Goal: Find specific page/section: Find specific page/section

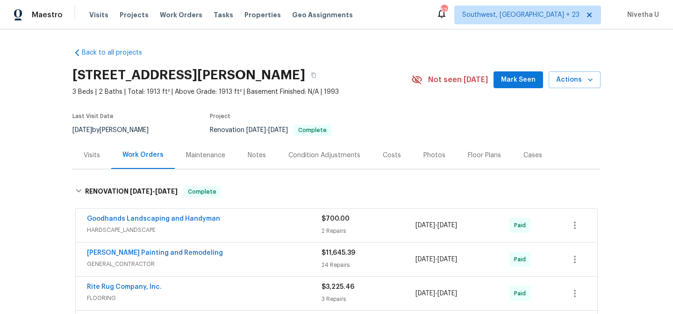
click at [163, 17] on span "Work Orders" at bounding box center [181, 14] width 43 height 9
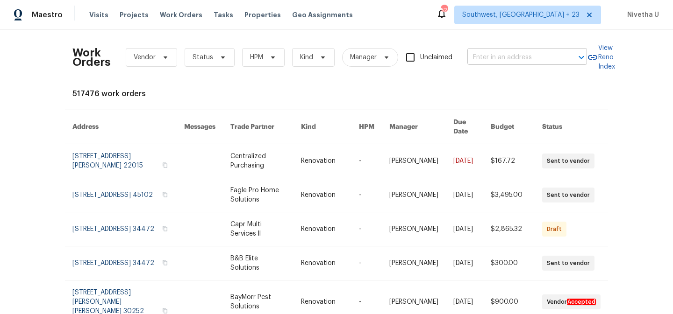
click at [472, 57] on input "text" at bounding box center [513, 57] width 93 height 14
paste input "[STREET_ADDRESS][PERSON_NAME][PERSON_NAME]"
type input "[STREET_ADDRESS][PERSON_NAME][PERSON_NAME]"
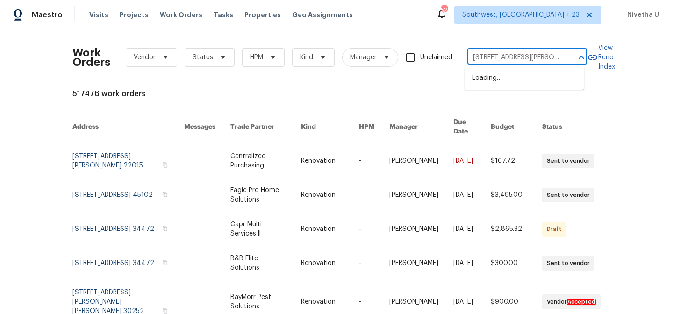
scroll to position [0, 42]
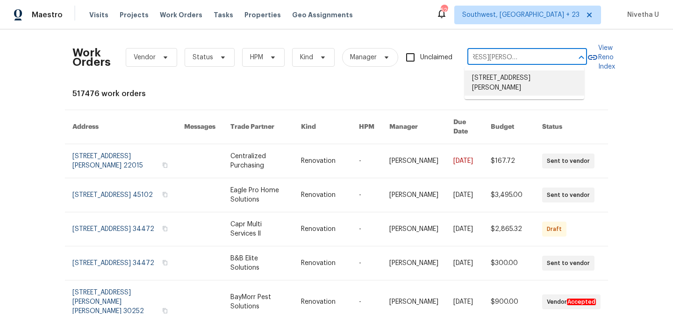
click at [515, 83] on li "[STREET_ADDRESS][PERSON_NAME]" at bounding box center [524, 83] width 120 height 25
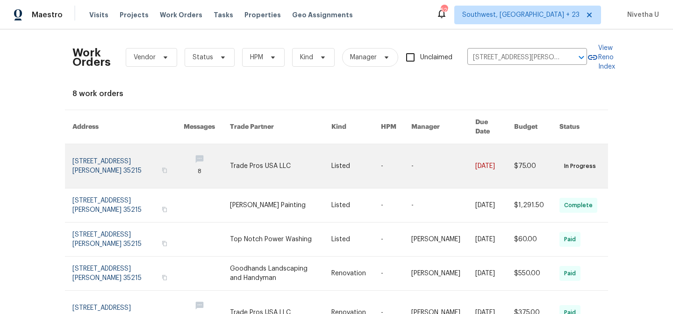
click at [96, 153] on link at bounding box center [127, 166] width 111 height 44
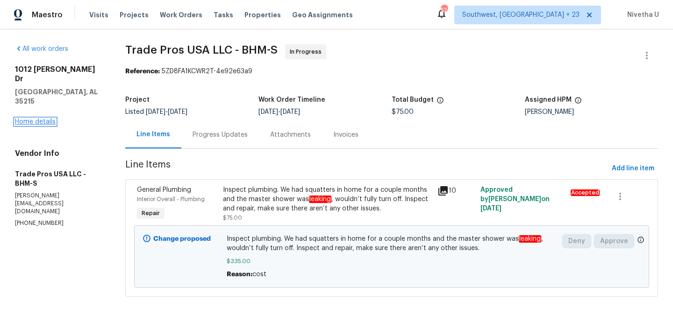
click at [32, 119] on link "Home details" at bounding box center [35, 122] width 41 height 7
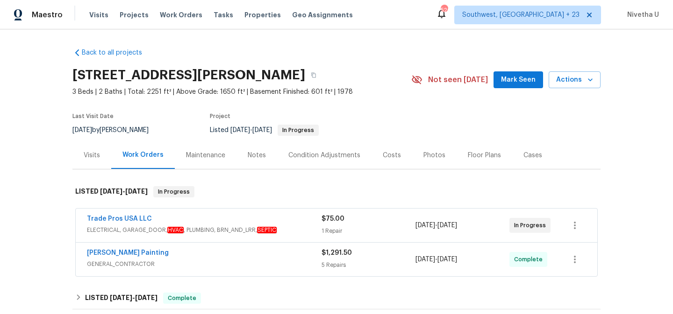
scroll to position [168, 0]
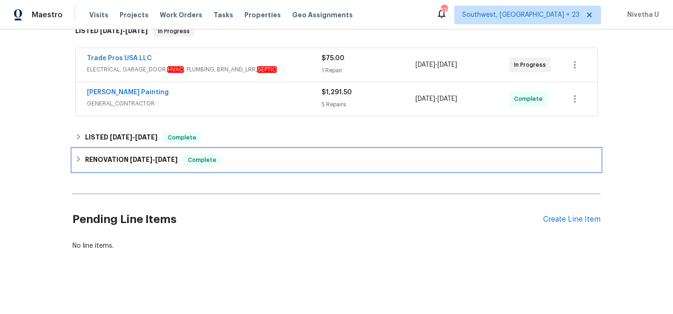
click at [220, 158] on div "RENOVATION [DATE] - [DATE] Complete" at bounding box center [336, 160] width 522 height 11
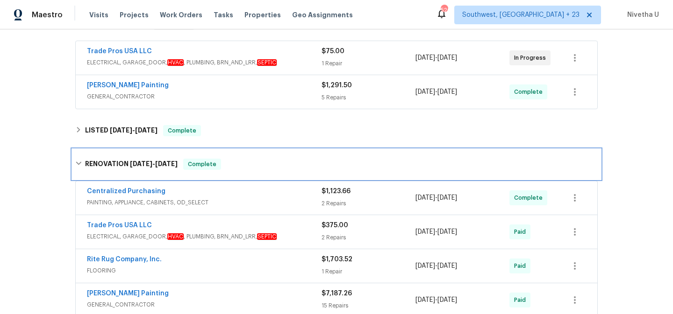
click at [220, 158] on div "RENOVATION [DATE] - [DATE] Complete" at bounding box center [336, 165] width 528 height 30
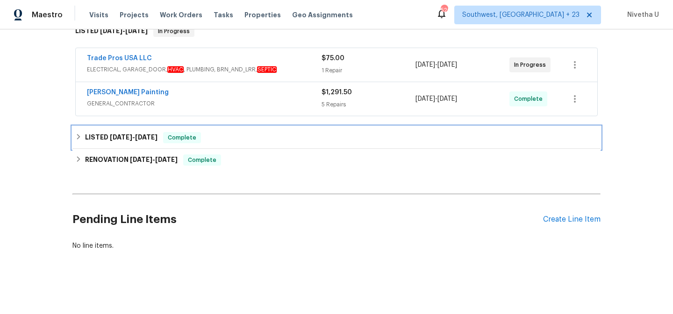
click at [216, 138] on div "LISTED [DATE] - [DATE] Complete" at bounding box center [336, 138] width 528 height 22
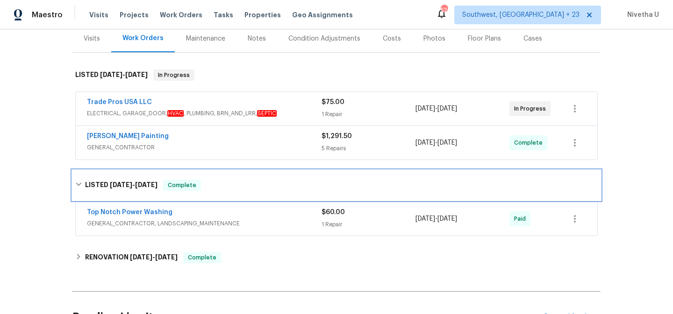
scroll to position [132, 0]
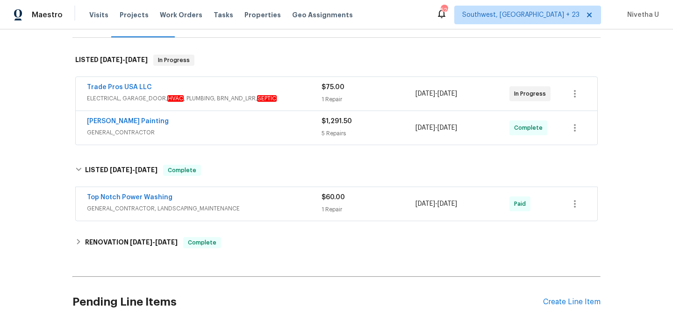
click at [245, 199] on div "Top Notch Power Washing" at bounding box center [204, 198] width 235 height 11
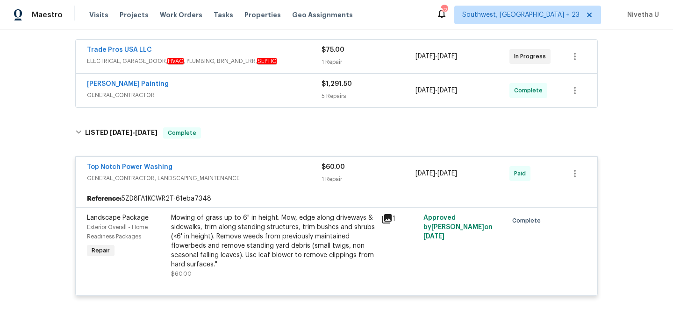
scroll to position [168, 0]
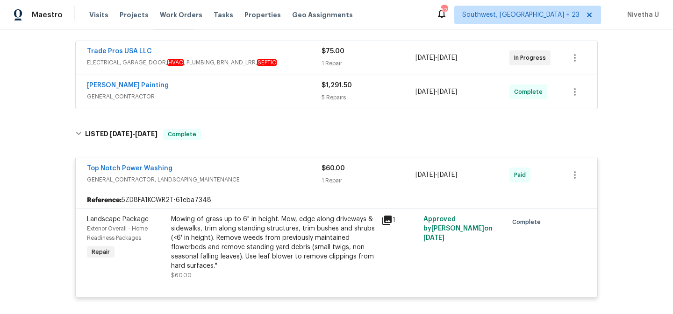
click at [235, 154] on div "Top Notch Power Washing GENERAL_CONTRACTOR, LANDSCAPING_MAINTENANCE $60.00 1 Re…" at bounding box center [336, 227] width 522 height 153
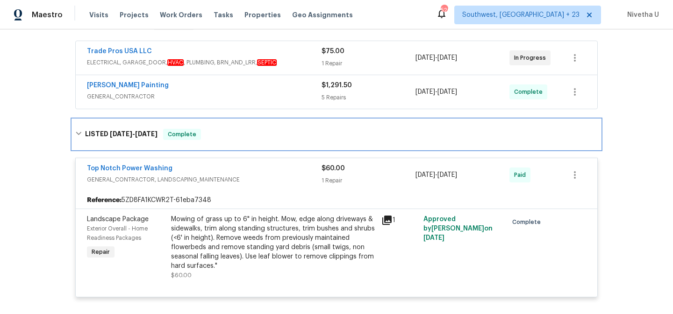
click at [235, 142] on div "LISTED [DATE] - [DATE] Complete" at bounding box center [336, 135] width 528 height 30
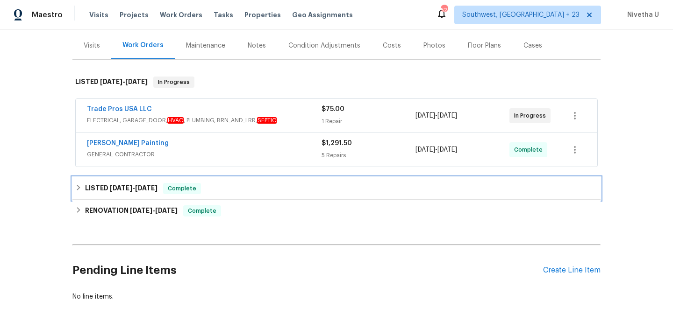
scroll to position [91, 0]
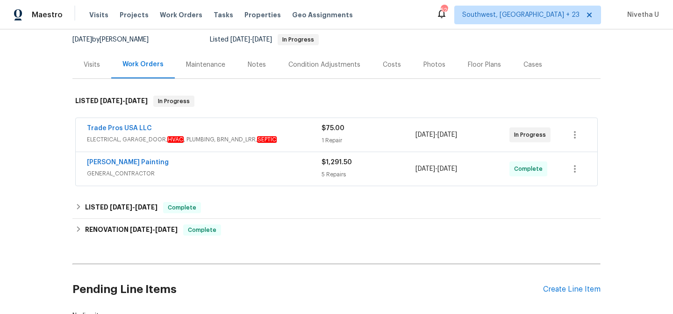
click at [243, 181] on div "[PERSON_NAME] Painting GENERAL_CONTRACTOR $1,291.50 5 Repairs [DATE] - [DATE] C…" at bounding box center [336, 169] width 521 height 34
click at [235, 165] on div "[PERSON_NAME] Painting" at bounding box center [204, 163] width 235 height 11
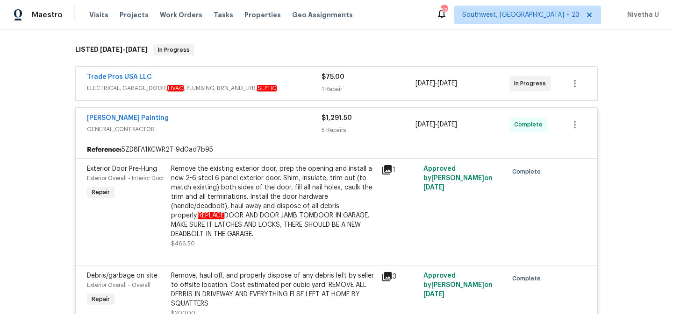
scroll to position [110, 0]
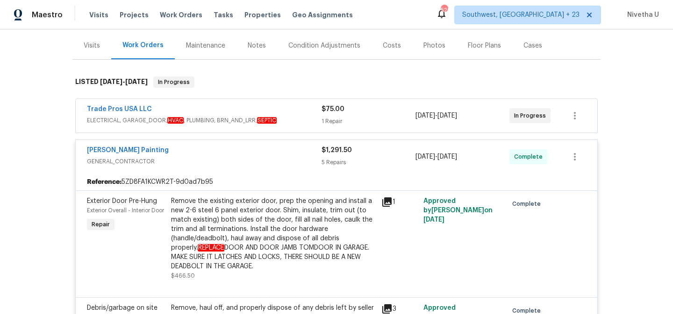
click at [288, 155] on div "[PERSON_NAME] Painting" at bounding box center [204, 151] width 235 height 11
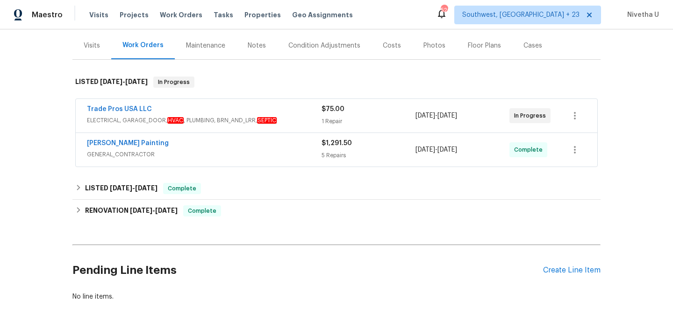
click at [296, 116] on span "ELECTRICAL, GARAGE_DOOR, HVAC , PLUMBING, BRN_AND_LRR, SEPTIC" at bounding box center [204, 120] width 235 height 9
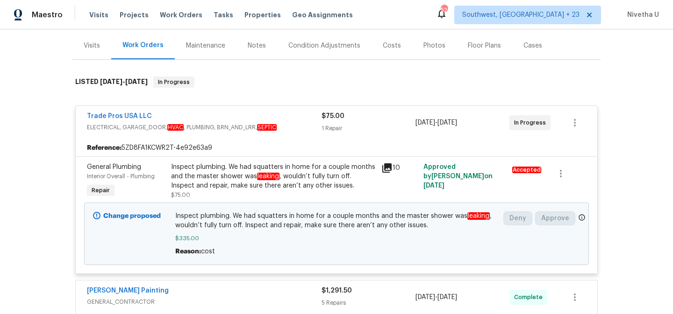
click at [296, 115] on div "Trade Pros USA LLC" at bounding box center [204, 117] width 235 height 11
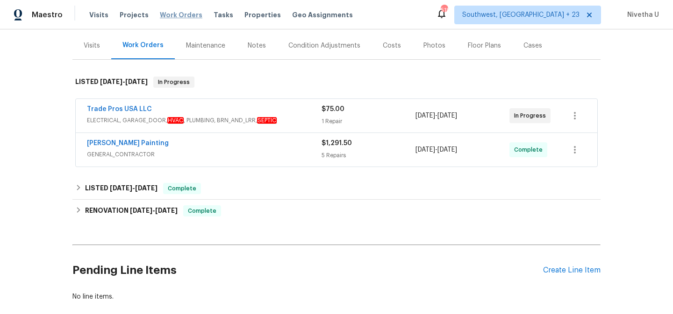
click at [183, 15] on span "Work Orders" at bounding box center [181, 14] width 43 height 9
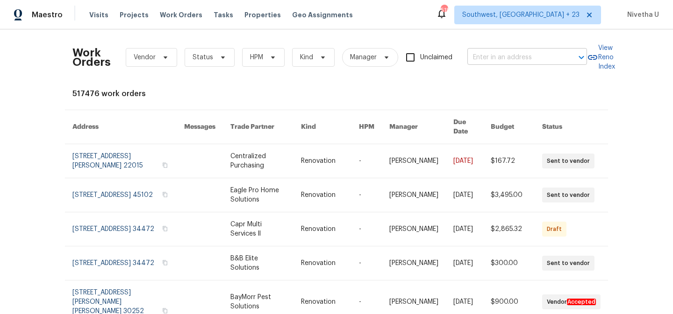
click at [495, 57] on input "text" at bounding box center [513, 57] width 93 height 14
paste input "[STREET_ADDRESS][PERSON_NAME]"
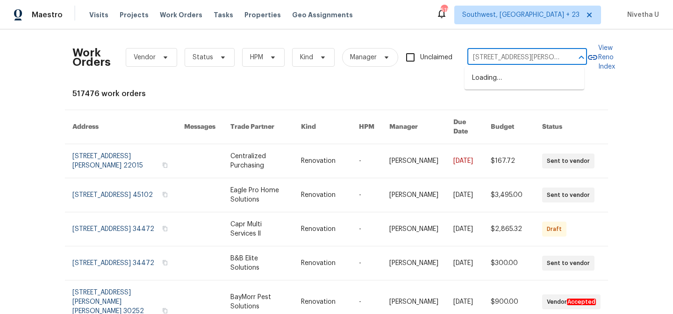
scroll to position [0, 26]
type input "[STREET_ADDRESS][PERSON_NAME]"
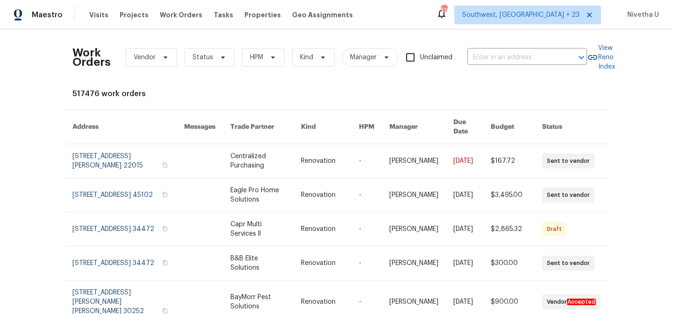
scroll to position [0, 0]
click at [539, 3] on div "Maestro Visits Projects Work Orders Tasks Properties Geo Assignments [STREET_AD…" at bounding box center [336, 14] width 673 height 29
click at [539, 15] on span "Southwest, [GEOGRAPHIC_DATA] + 23" at bounding box center [520, 14] width 117 height 9
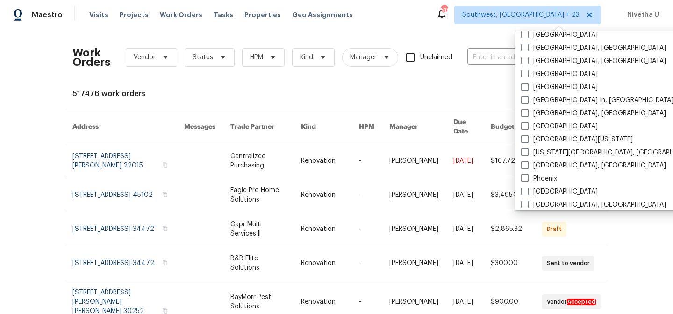
scroll to position [509, 0]
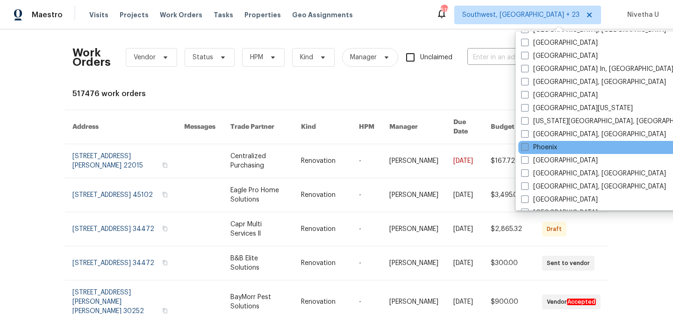
click at [553, 149] on label "Phoenix" at bounding box center [539, 147] width 36 height 9
click at [527, 149] on input "Phoenix" at bounding box center [524, 146] width 6 height 6
checkbox input "true"
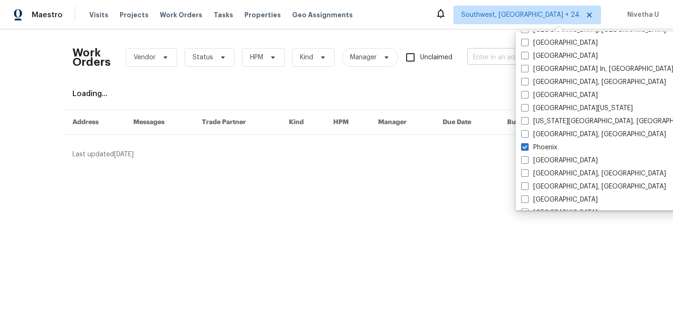
click at [480, 56] on input "text" at bounding box center [513, 57] width 93 height 14
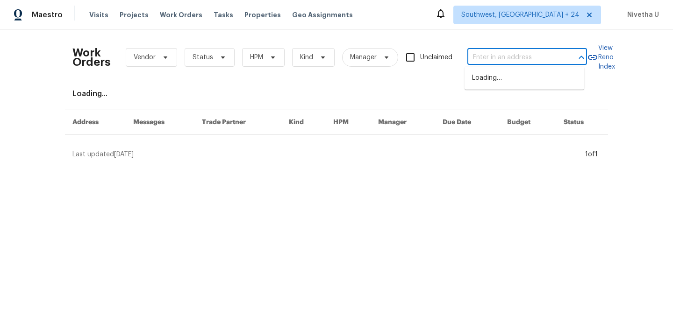
paste input "[STREET_ADDRESS][PERSON_NAME]"
type input "[STREET_ADDRESS][PERSON_NAME]"
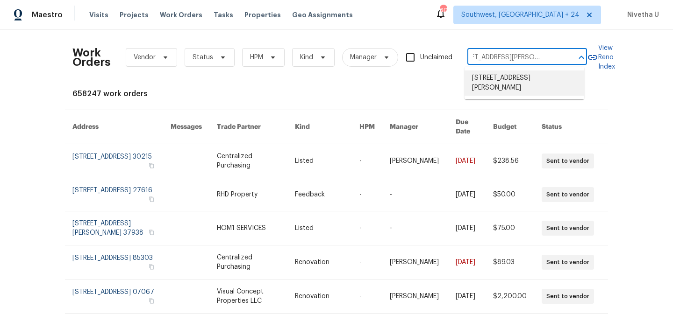
click at [542, 89] on li "[STREET_ADDRESS][PERSON_NAME]" at bounding box center [524, 83] width 120 height 25
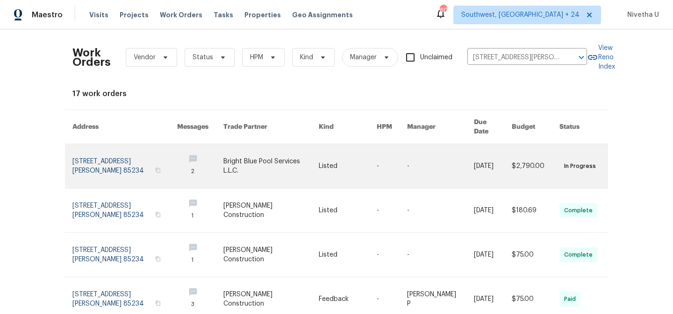
click at [75, 153] on link at bounding box center [124, 166] width 105 height 44
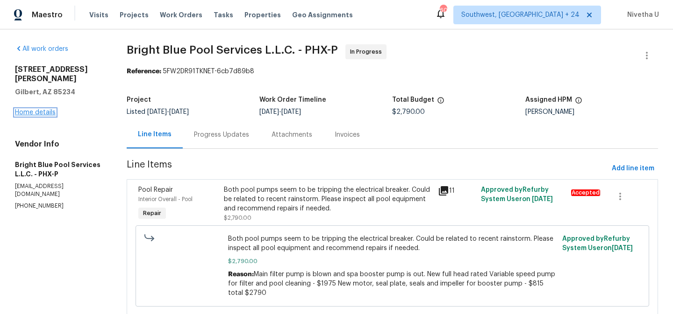
click at [33, 109] on link "Home details" at bounding box center [35, 112] width 41 height 7
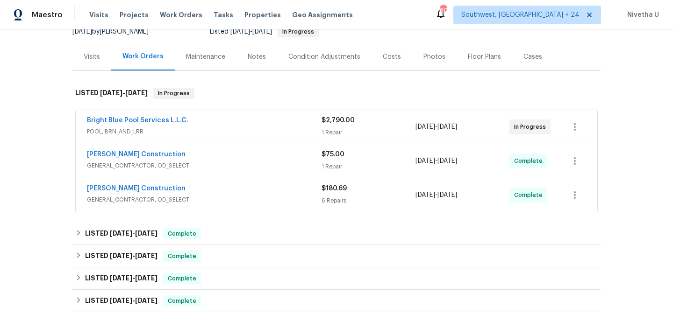
scroll to position [195, 0]
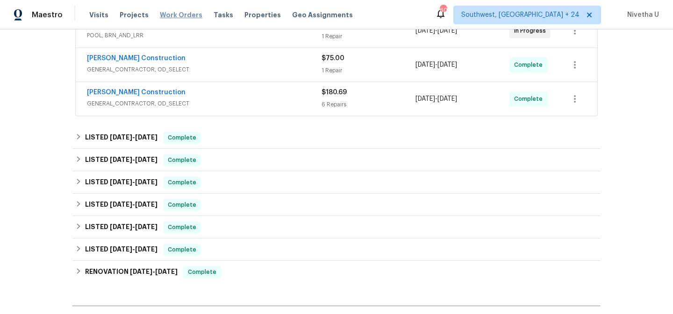
click at [163, 17] on span "Work Orders" at bounding box center [181, 14] width 43 height 9
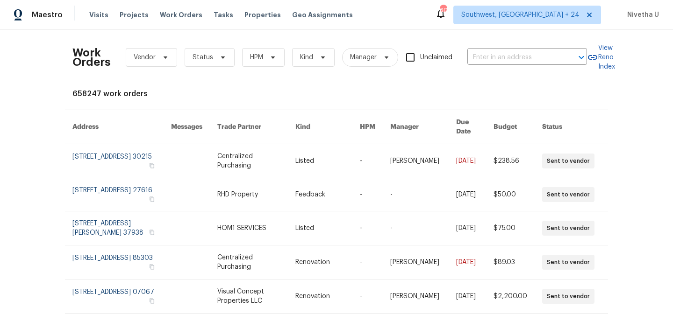
click at [516, 68] on div "Work Orders Vendor Status HPM Kind Manager Unclaimed ​" at bounding box center [329, 57] width 514 height 41
click at [514, 58] on input "text" at bounding box center [513, 57] width 93 height 14
paste input "[STREET_ADDRESS][US_STATE]"
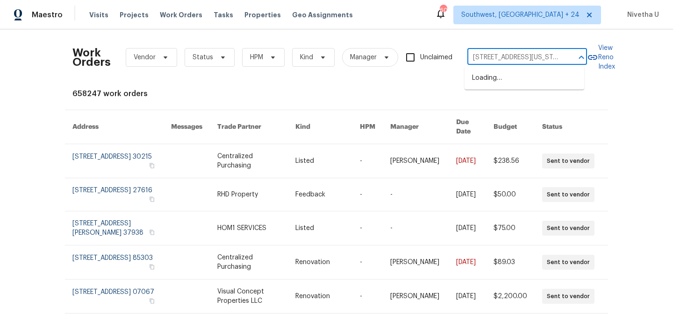
scroll to position [0, 53]
type input "[STREET_ADDRESS][US_STATE]"
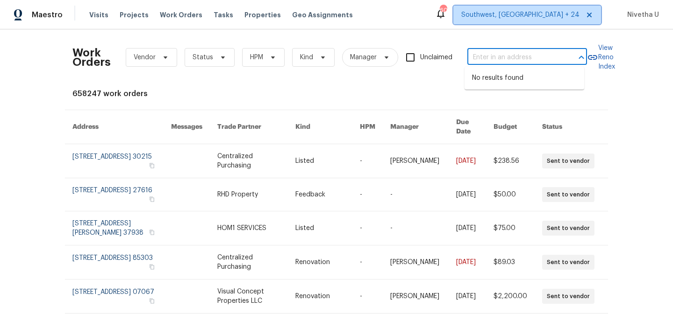
scroll to position [0, 0]
click at [528, 21] on span "Southwest, [GEOGRAPHIC_DATA] + 24" at bounding box center [527, 15] width 148 height 19
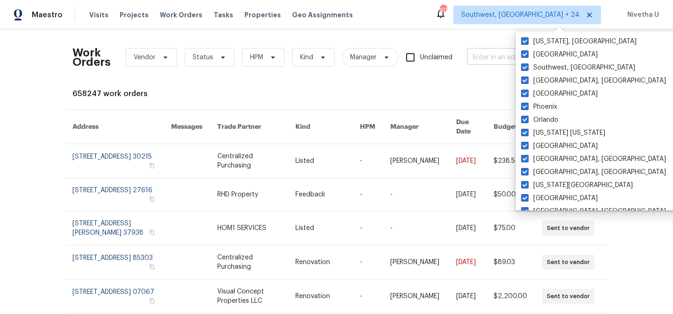
click at [486, 62] on input "text" at bounding box center [513, 57] width 93 height 14
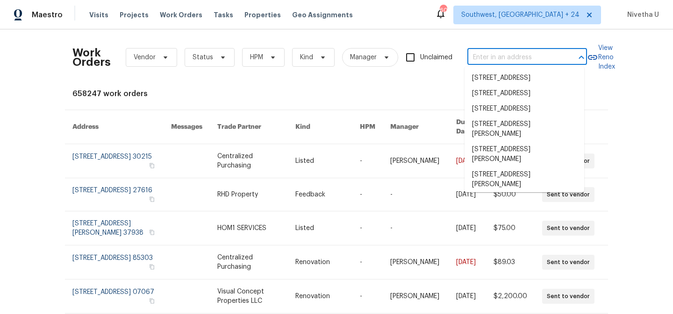
paste input "[STREET_ADDRESS][US_STATE]"
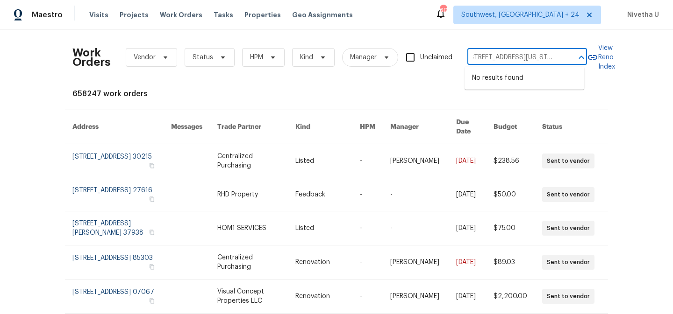
drag, startPoint x: 473, startPoint y: 59, endPoint x: 580, endPoint y: 64, distance: 107.1
click at [580, 64] on div "[STREET_ADDRESS][US_STATE] ​" at bounding box center [527, 57] width 120 height 14
type input "[STREET_ADDRESS][US_STATE]"
click at [491, 85] on li "[STREET_ADDRESS][US_STATE]" at bounding box center [524, 78] width 120 height 15
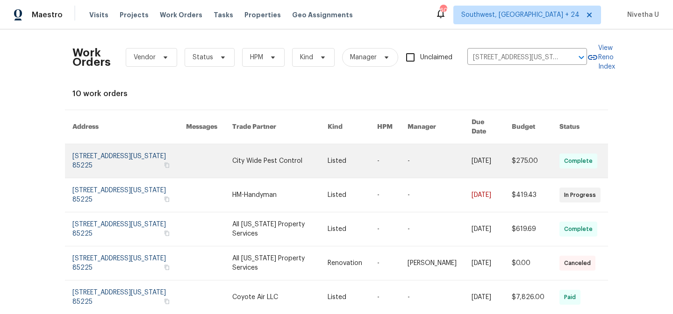
click at [84, 156] on link at bounding box center [129, 161] width 114 height 34
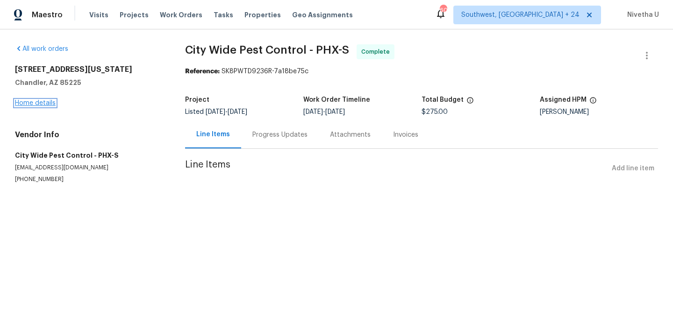
click at [26, 105] on div "All work orders [STREET_ADDRESS][US_STATE] Home details Vendor Info City Wide P…" at bounding box center [336, 125] width 673 height 192
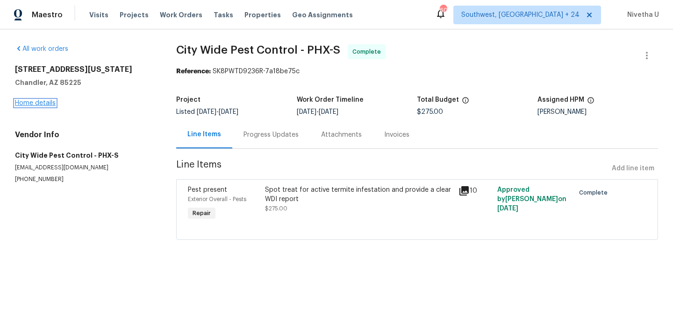
click at [47, 103] on link "Home details" at bounding box center [35, 103] width 41 height 7
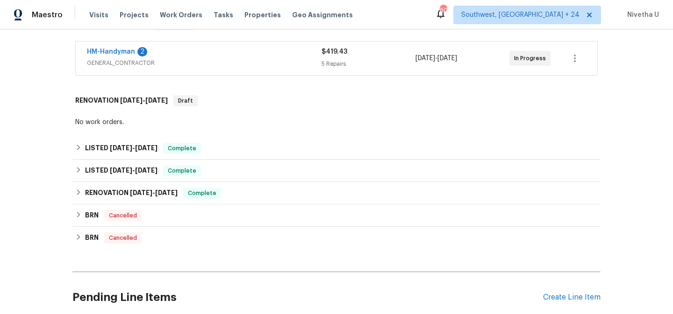
scroll to position [169, 0]
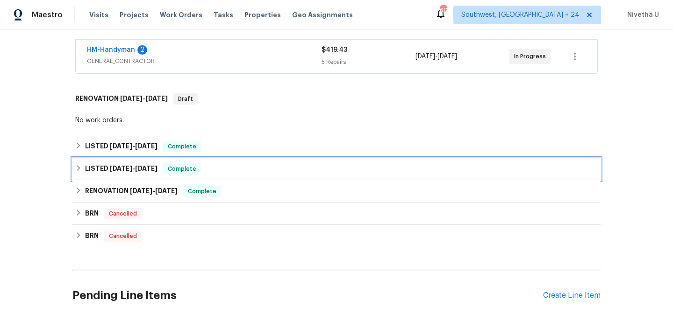
click at [253, 162] on div "LISTED [DATE] - [DATE] Complete" at bounding box center [336, 169] width 528 height 22
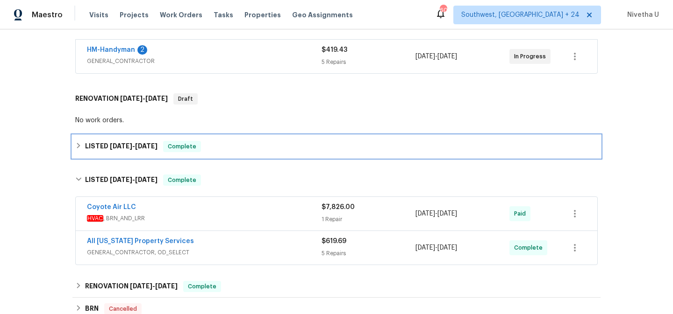
click at [247, 144] on div "LISTED [DATE] - [DATE] Complete" at bounding box center [336, 146] width 522 height 11
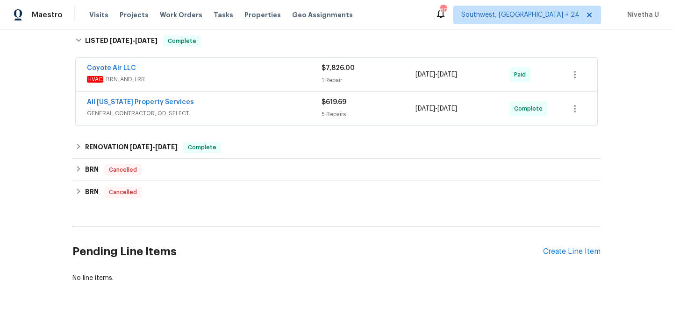
scroll to position [356, 0]
